Goal: Task Accomplishment & Management: Complete application form

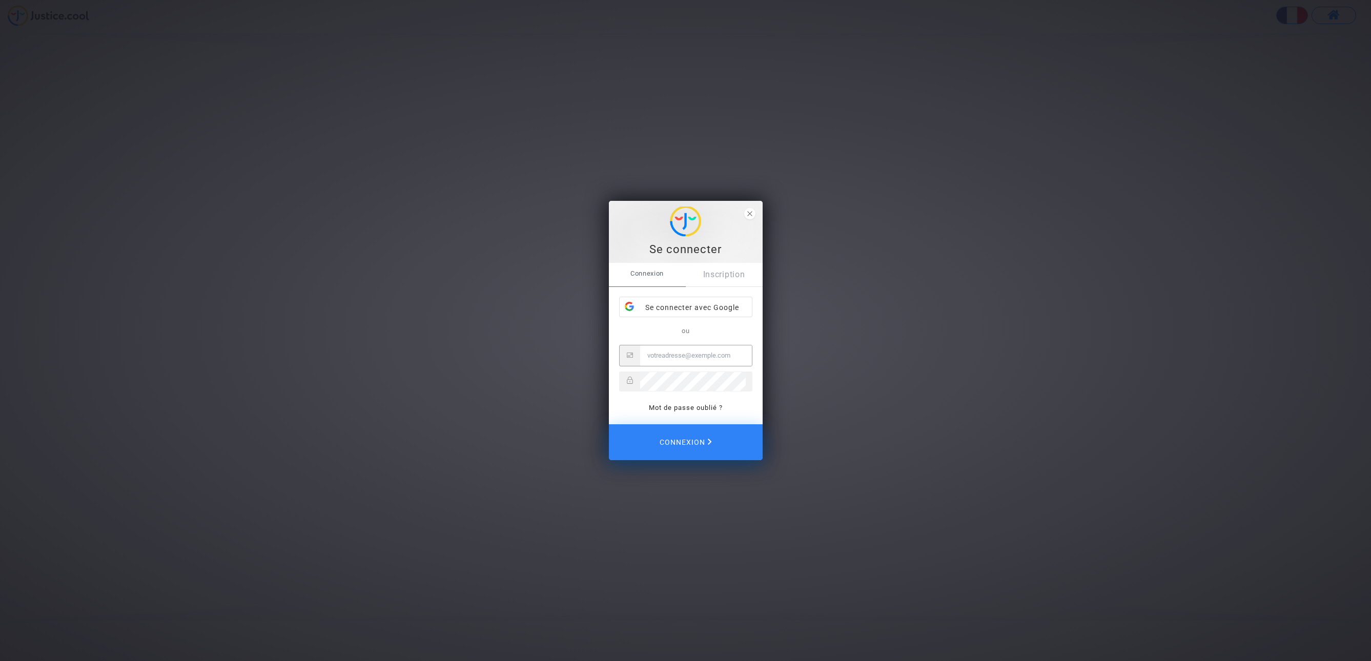
click at [699, 314] on div "Se connecter avec Google" at bounding box center [686, 307] width 132 height 21
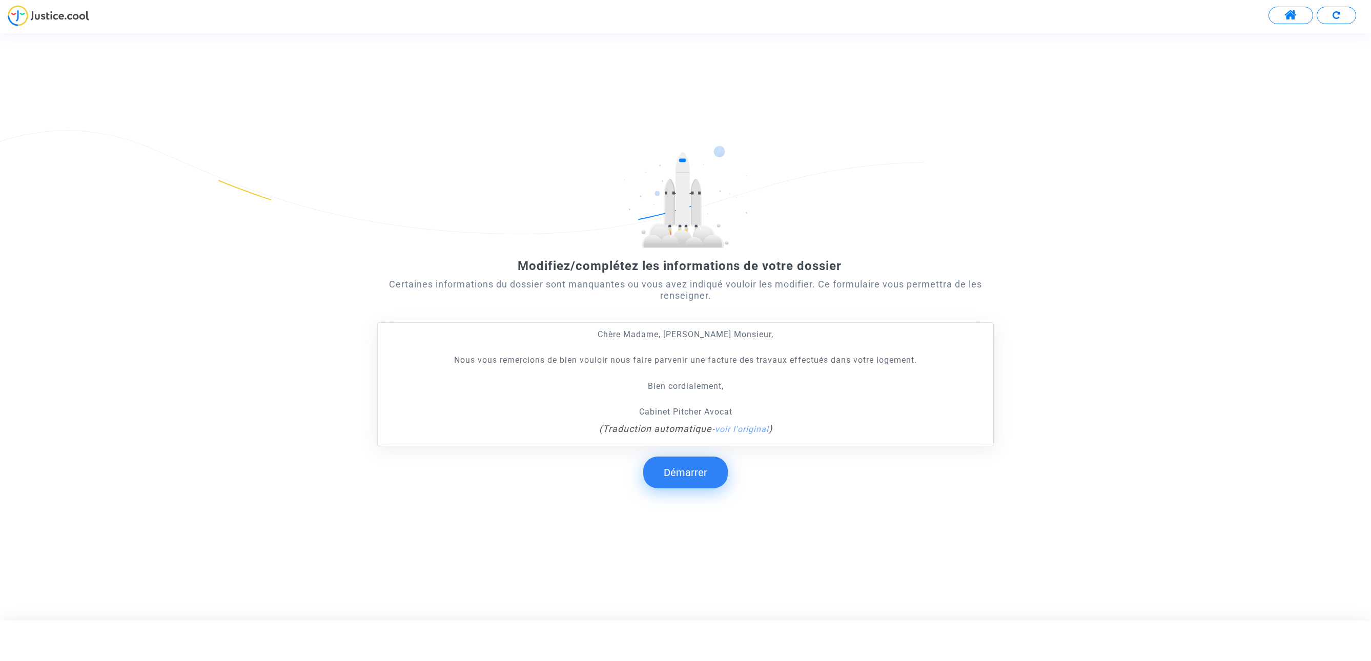
click at [713, 478] on button "Démarrer" at bounding box center [685, 473] width 85 height 32
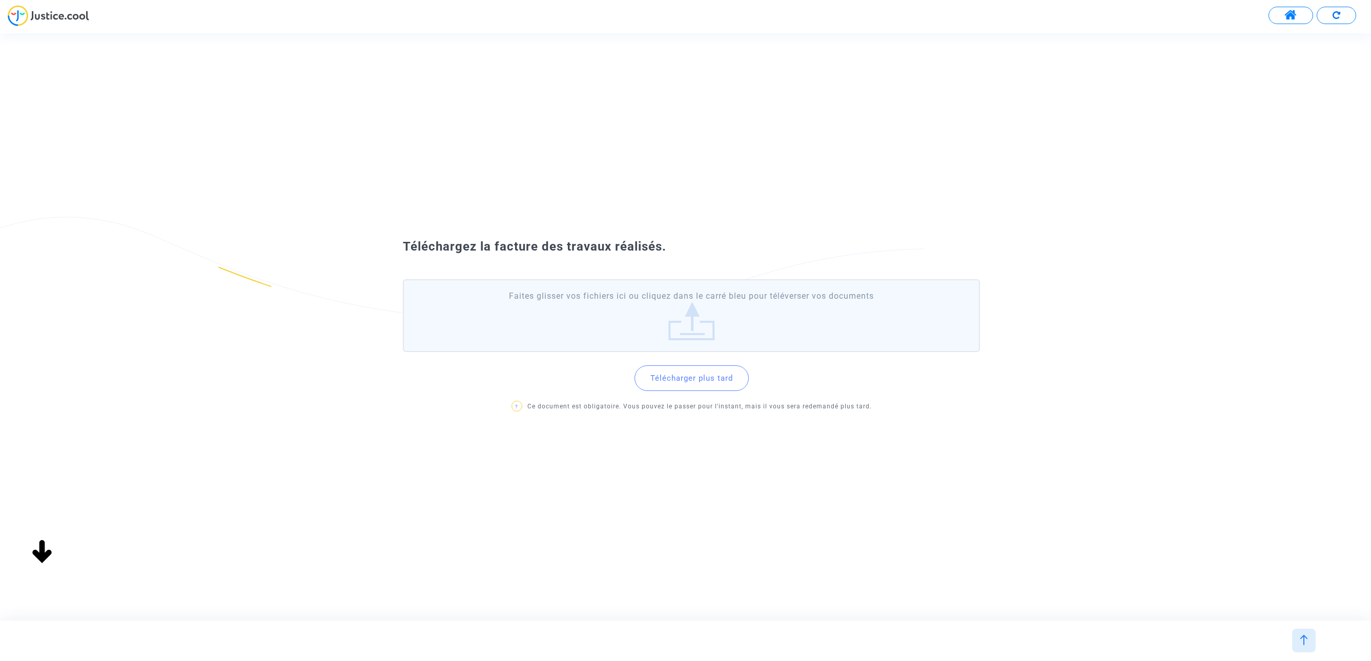
click at [690, 322] on label "Faites glisser vos fichiers ici ou cliquez dans le carré bleu pour téléverser v…" at bounding box center [692, 315] width 578 height 73
click at [0, 0] on input "Faites glisser vos fichiers ici ou cliquez dans le carré bleu pour téléverser v…" at bounding box center [0, 0] width 0 height 0
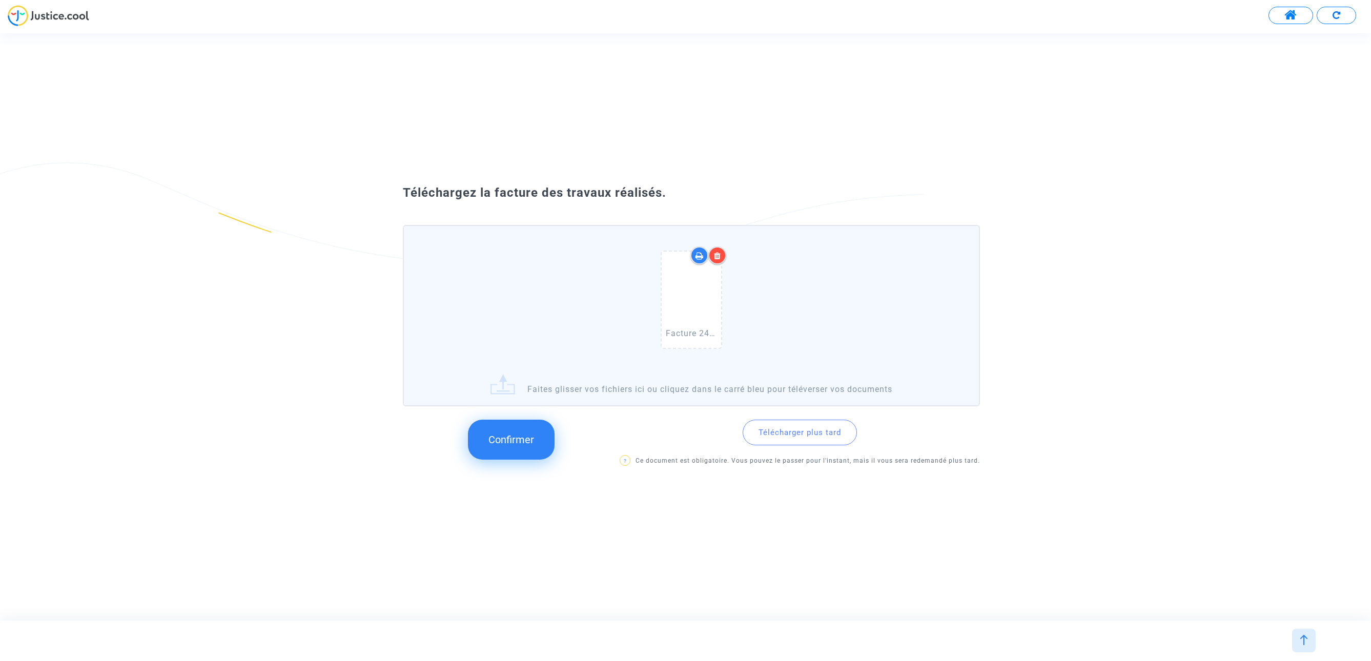
click at [529, 436] on span "Confirmer" at bounding box center [512, 440] width 46 height 12
